Goal: Task Accomplishment & Management: Manage account settings

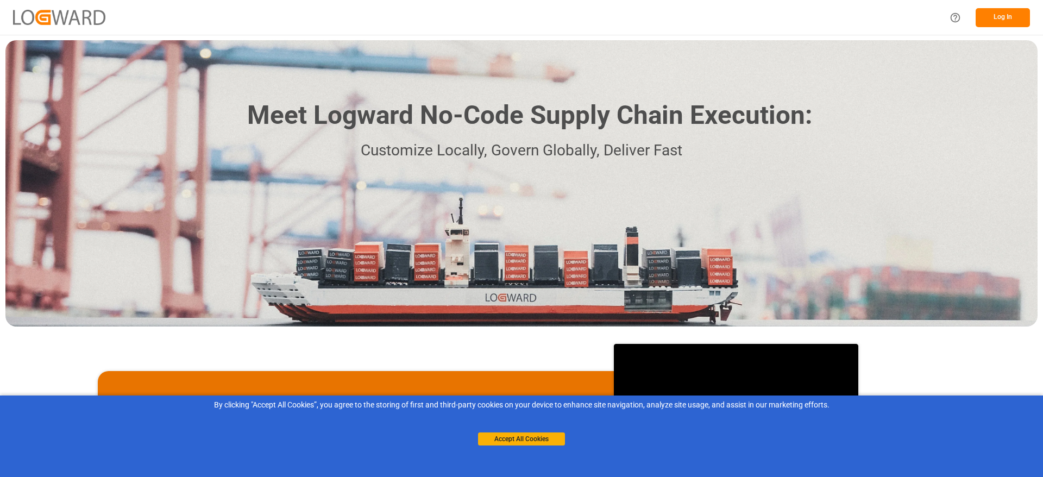
click at [532, 317] on div "Accept All Cookies" at bounding box center [521, 428] width 87 height 35
click at [528, 317] on button "Accept All Cookies" at bounding box center [521, 439] width 87 height 13
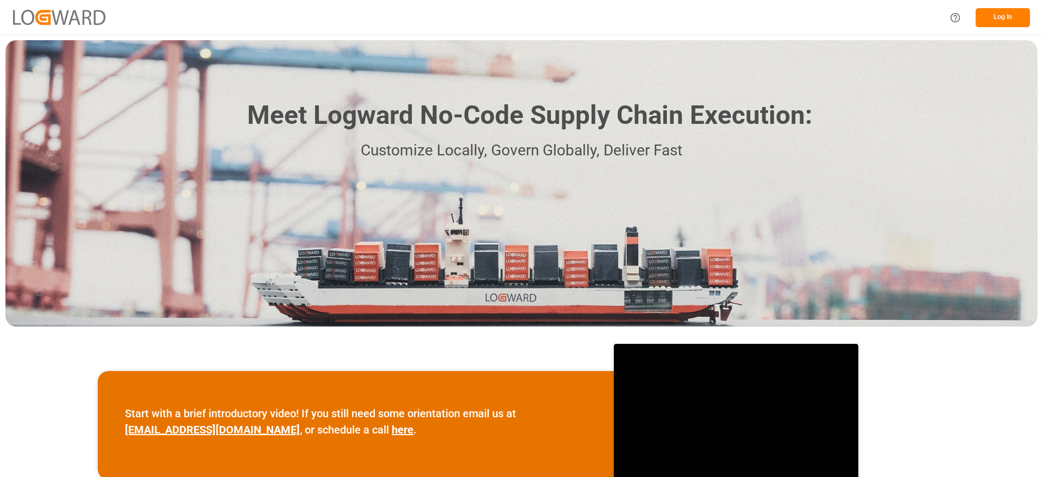
click at [695, 23] on button "Log In" at bounding box center [1003, 17] width 54 height 19
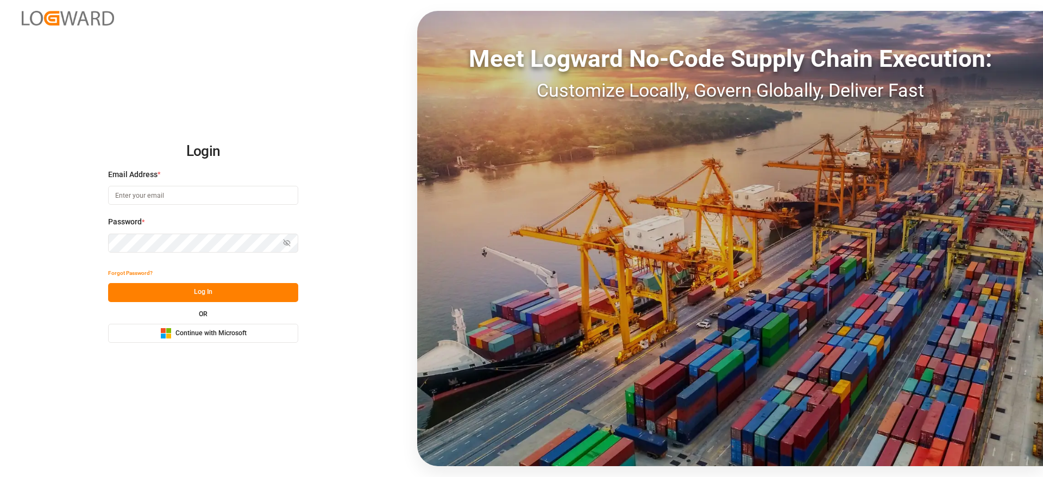
click at [189, 317] on button "Microsoft Logo Continue with Microsoft" at bounding box center [203, 333] width 190 height 19
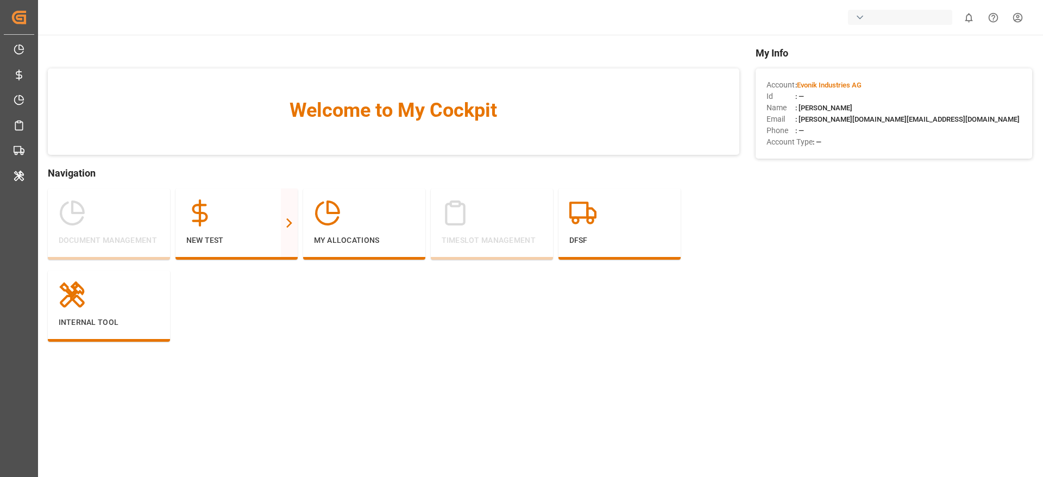
click at [867, 16] on div "button" at bounding box center [900, 17] width 104 height 15
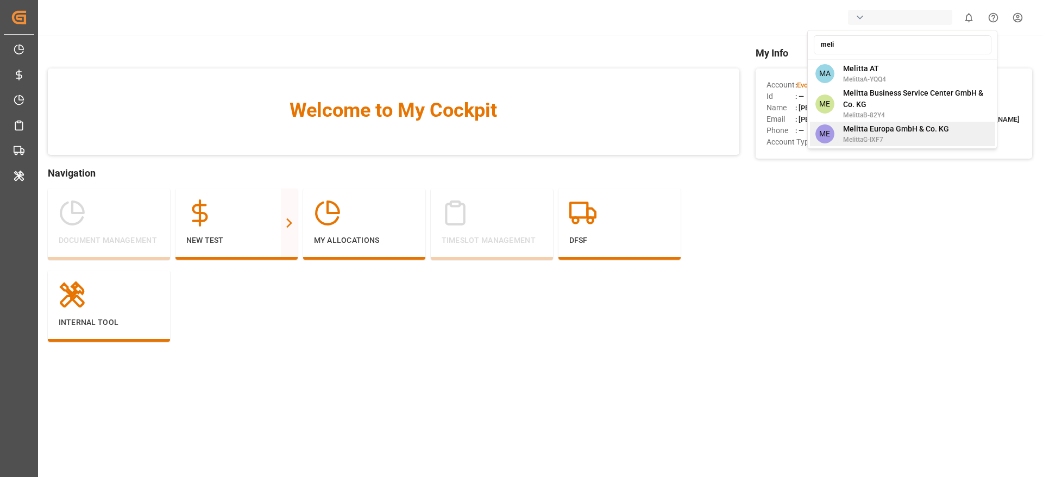
type input "meli"
click at [887, 133] on span "Melitta Europa GmbH & Co. KG" at bounding box center [896, 128] width 106 height 11
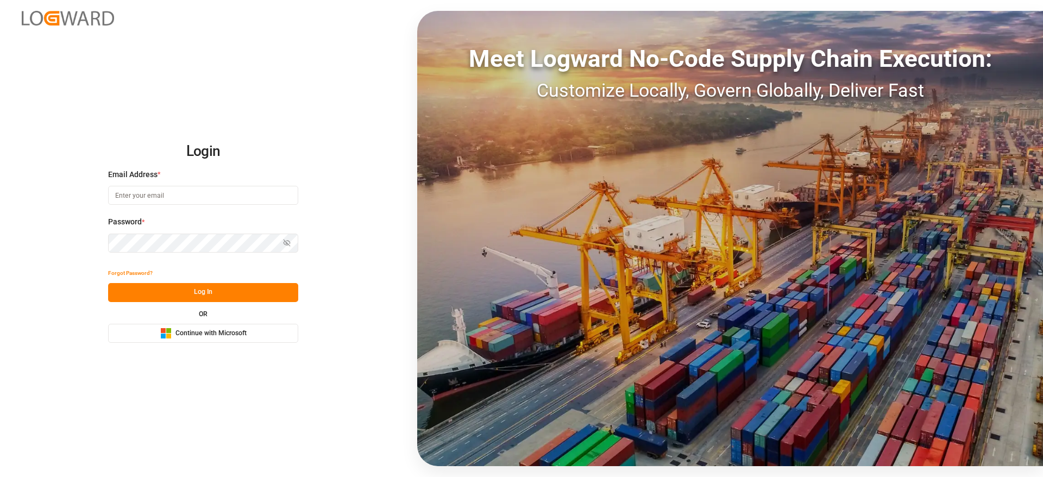
click at [221, 340] on button "Microsoft Logo Continue with Microsoft" at bounding box center [203, 333] width 190 height 19
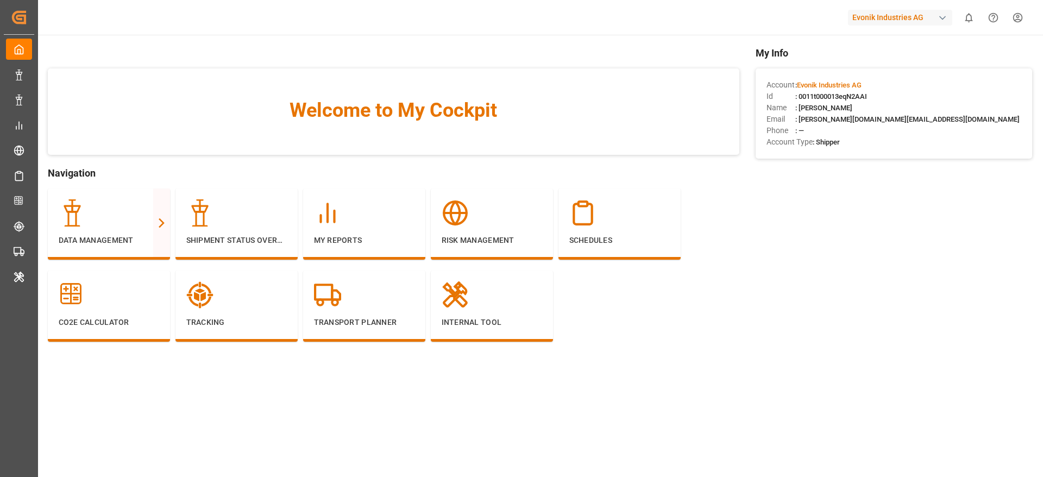
click at [884, 19] on div "Evonik Industries AG" at bounding box center [900, 18] width 104 height 16
type input "[PERSON_NAME]"
click at [860, 63] on div "JI JIMS" at bounding box center [902, 72] width 185 height 22
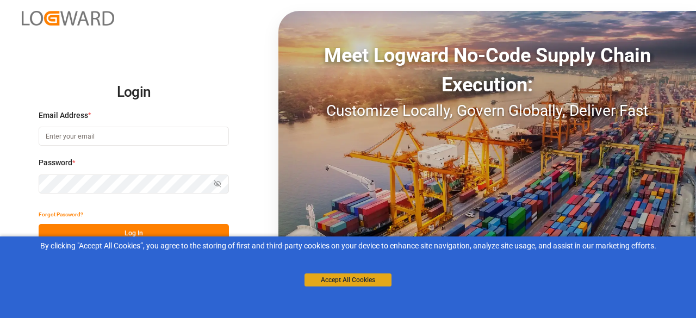
click at [321, 284] on button "Accept All Cookies" at bounding box center [347, 279] width 87 height 13
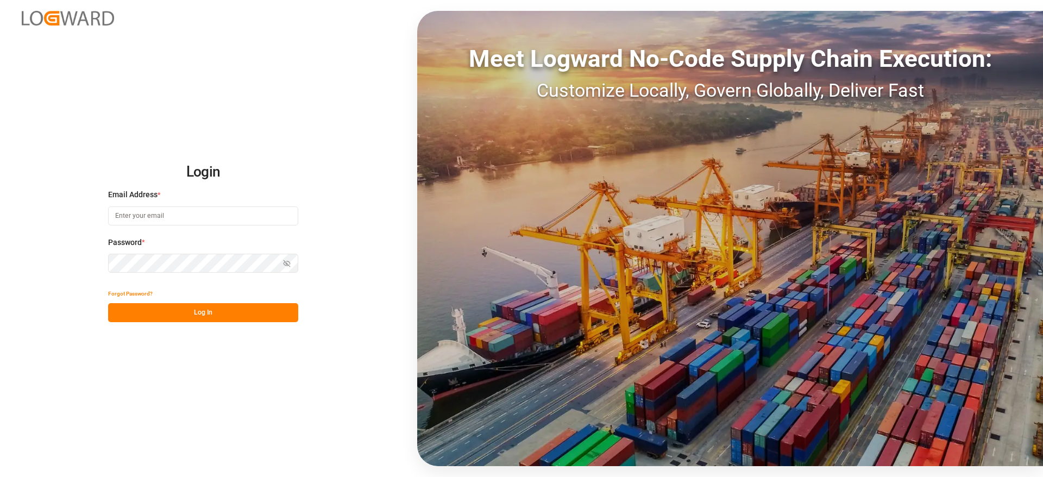
click at [237, 217] on input at bounding box center [203, 216] width 190 height 19
type input "vishwanath.mp@logward.com"
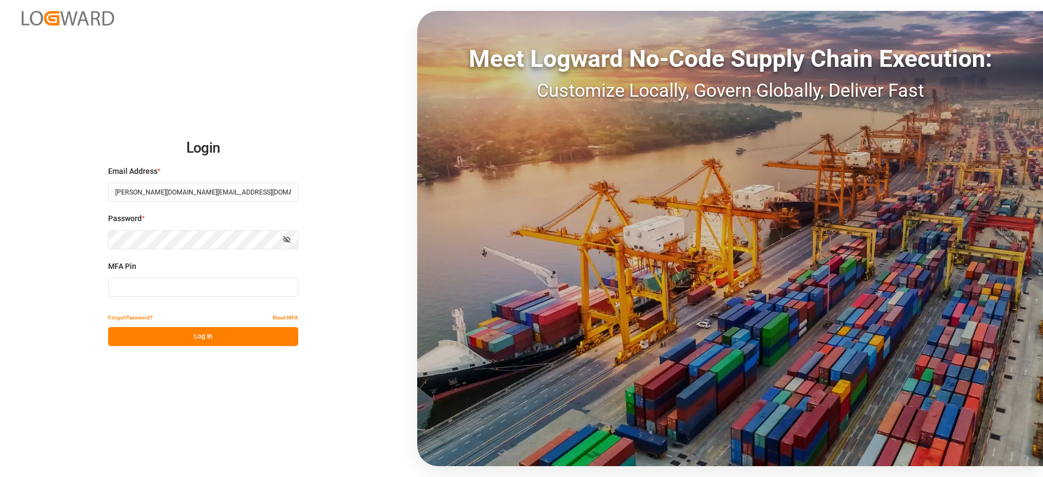
type input "172569"
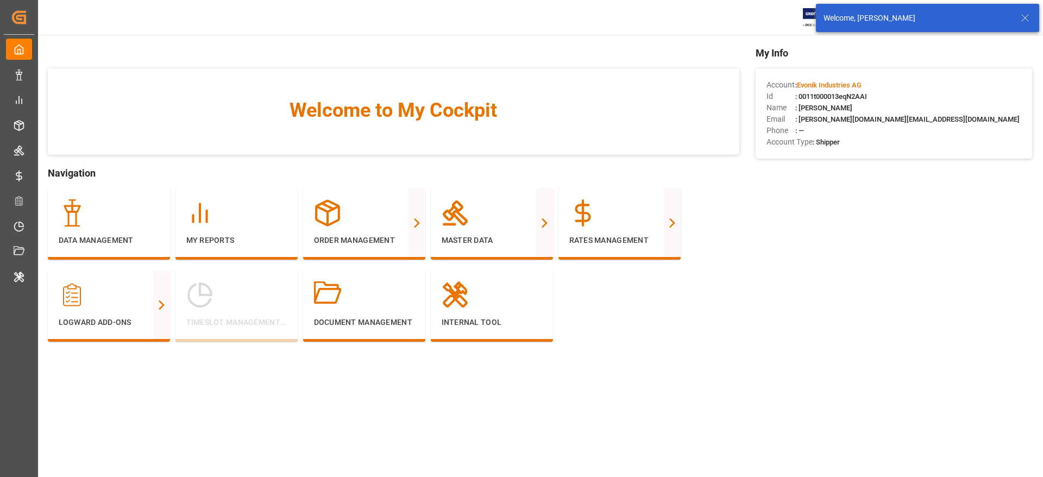
click at [695, 21] on icon at bounding box center [1025, 17] width 13 height 13
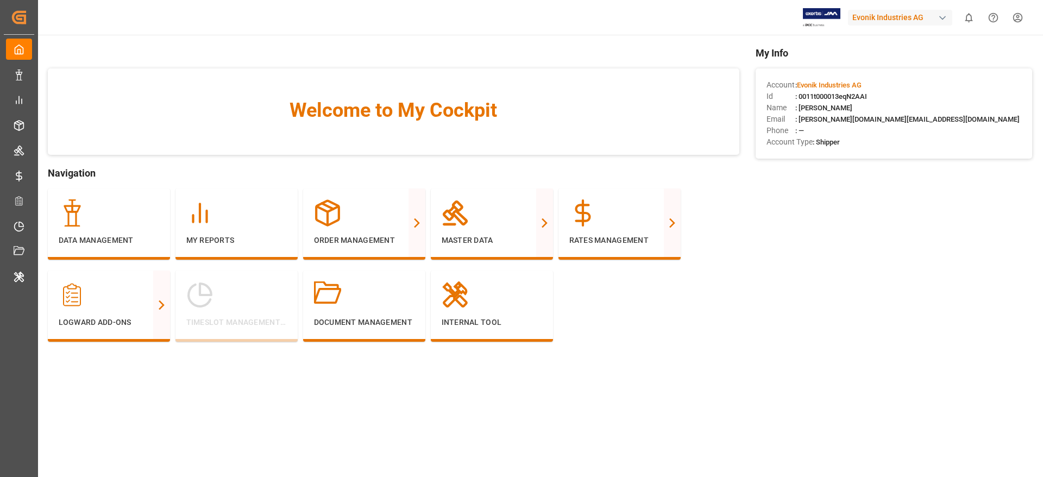
click at [903, 18] on div "Evonik Industries AG" at bounding box center [900, 18] width 104 height 16
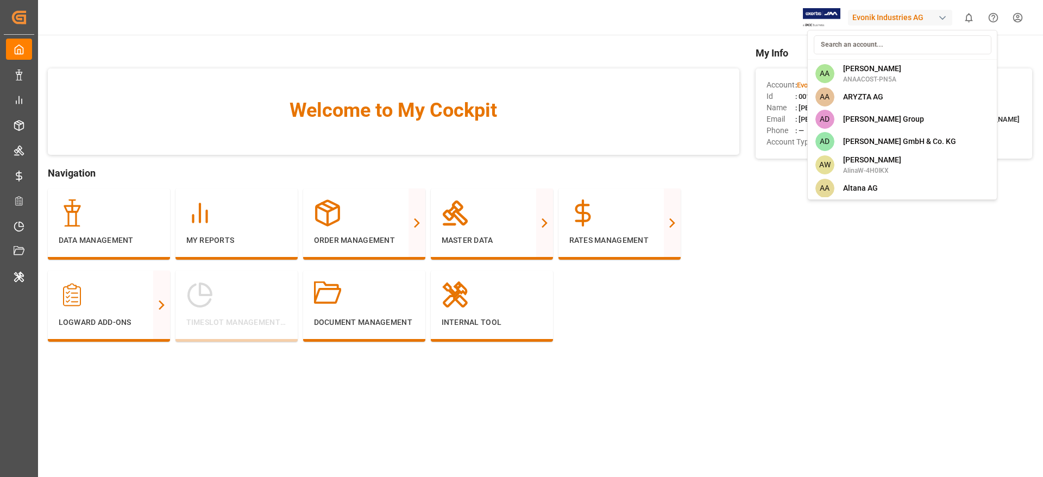
click at [903, 18] on html "Created by potrace 1.15, written by [PERSON_NAME] [DATE]-[DATE] Created by potr…" at bounding box center [521, 238] width 1043 height 477
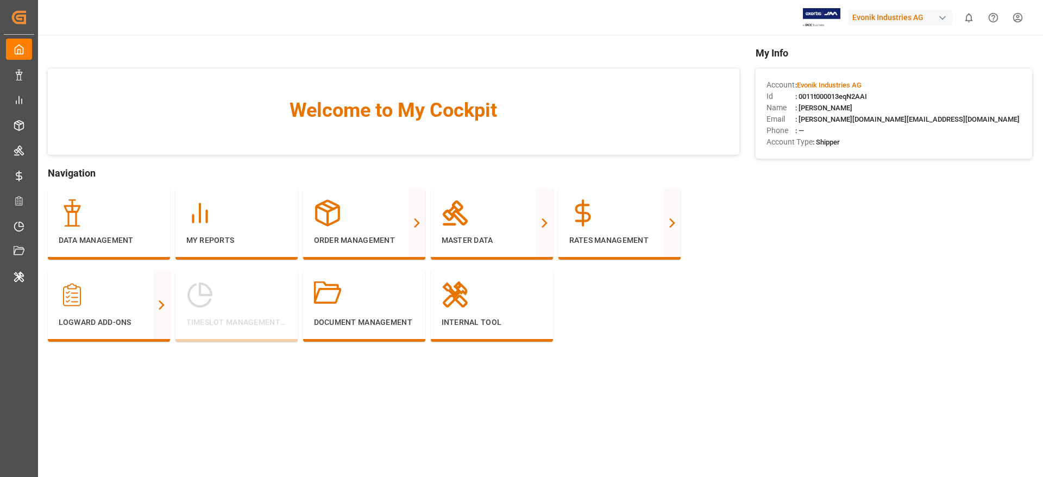
click at [930, 20] on div "Evonik Industries AG" at bounding box center [900, 18] width 104 height 16
type input "evonik i"
click at [899, 65] on span "Evonik Industries AG" at bounding box center [878, 68] width 71 height 11
click at [898, 18] on div "Evonik Industries AG" at bounding box center [900, 18] width 104 height 16
type input "jim"
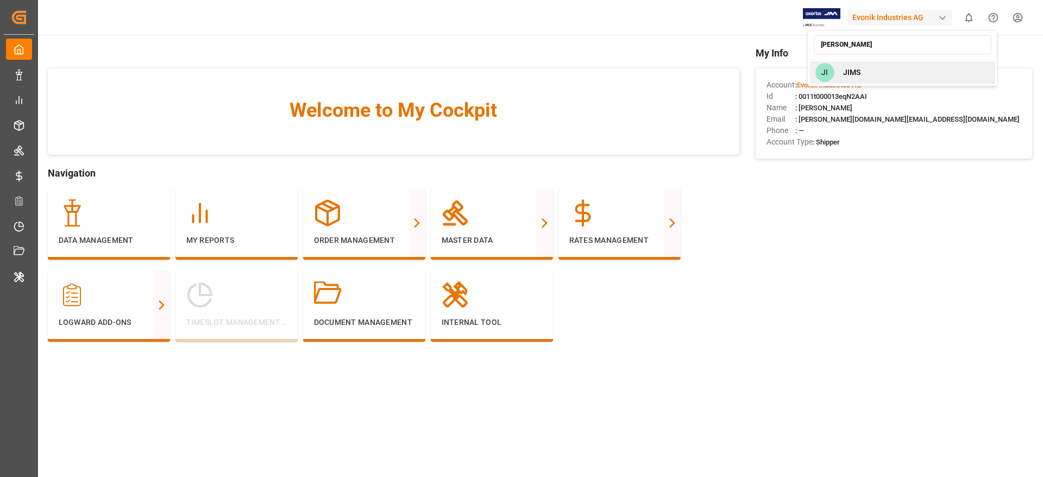
click at [852, 67] on span "JIMS" at bounding box center [851, 72] width 17 height 11
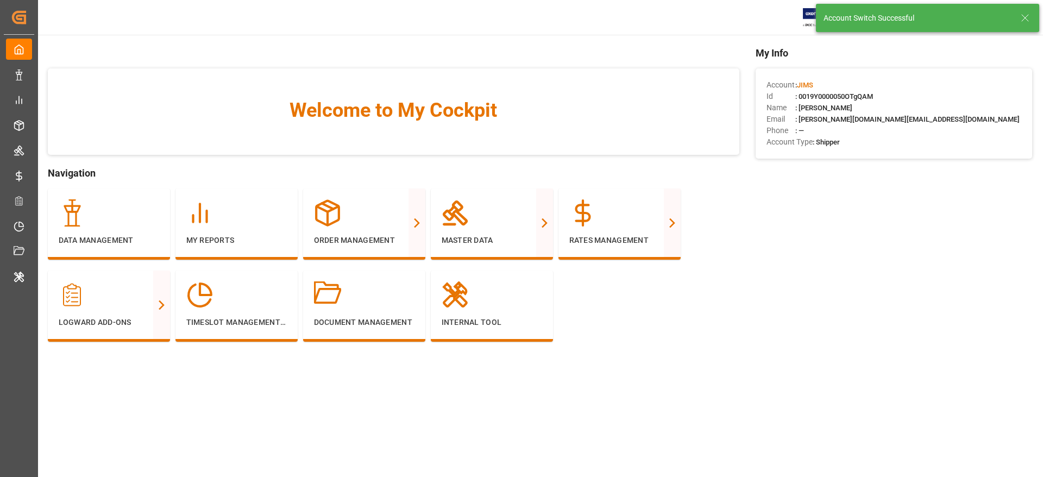
click at [1029, 14] on icon at bounding box center [1025, 17] width 13 height 13
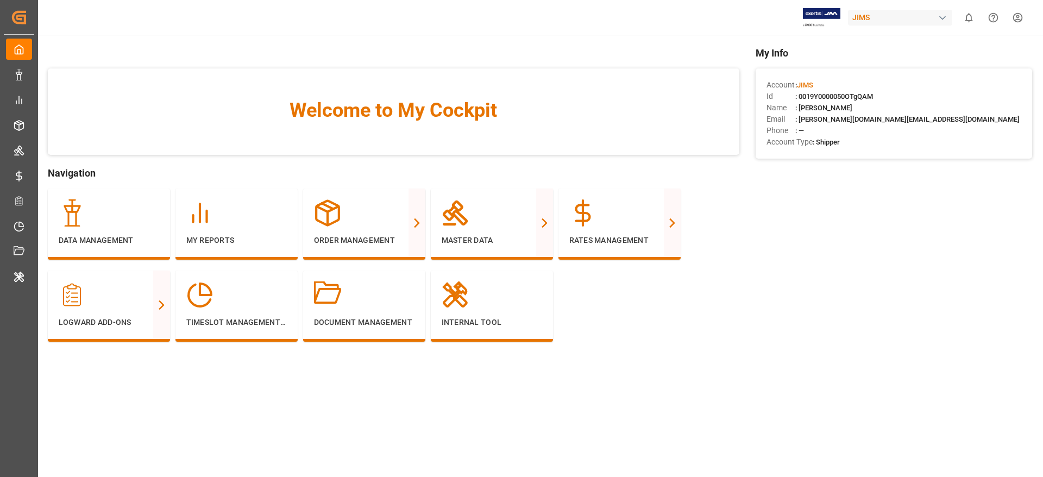
click at [887, 21] on div "JIMS" at bounding box center [900, 18] width 104 height 16
type input "evonik i"
click at [886, 66] on span "Evonik Industries AG" at bounding box center [878, 68] width 71 height 11
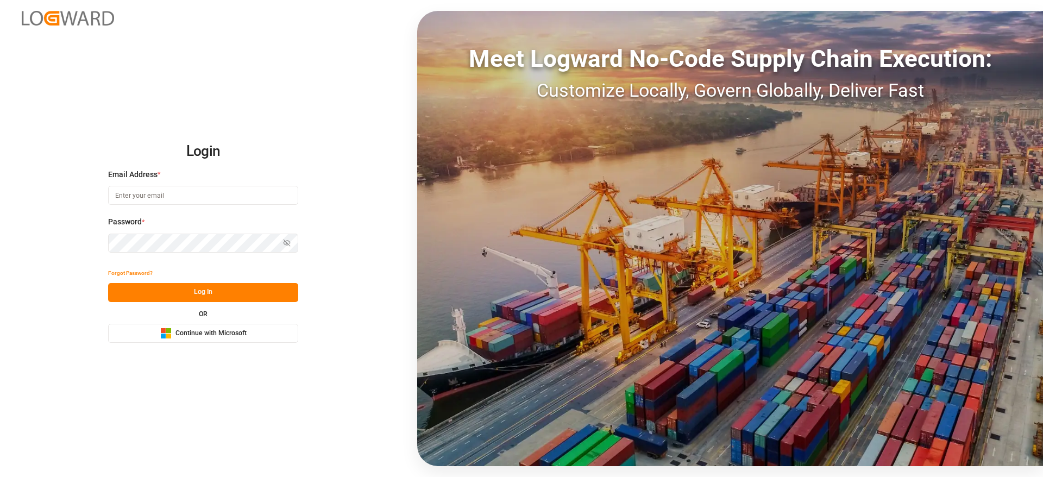
click at [196, 340] on button "Microsoft Logo Continue with Microsoft" at bounding box center [203, 333] width 190 height 19
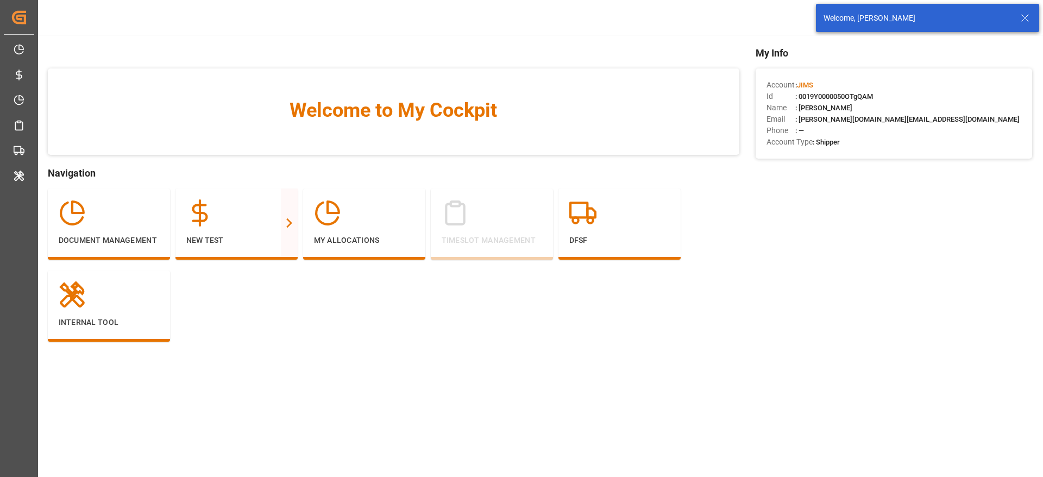
click at [1022, 16] on icon at bounding box center [1025, 17] width 13 height 13
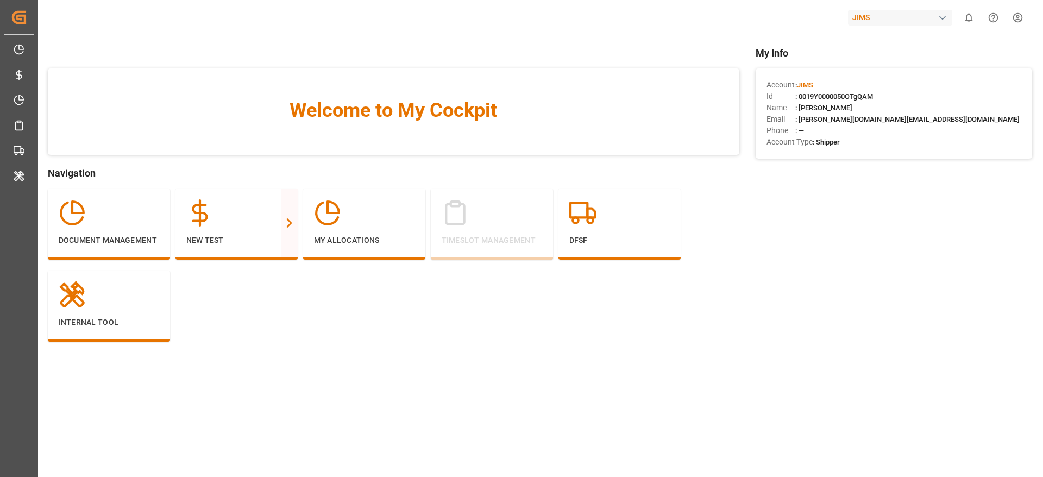
click at [880, 22] on div "JIMS" at bounding box center [900, 18] width 104 height 16
type input "evonik i"
click at [875, 69] on span "Evonik Industries AG" at bounding box center [878, 68] width 71 height 11
